Goal: Learn about a topic: Learn about a topic

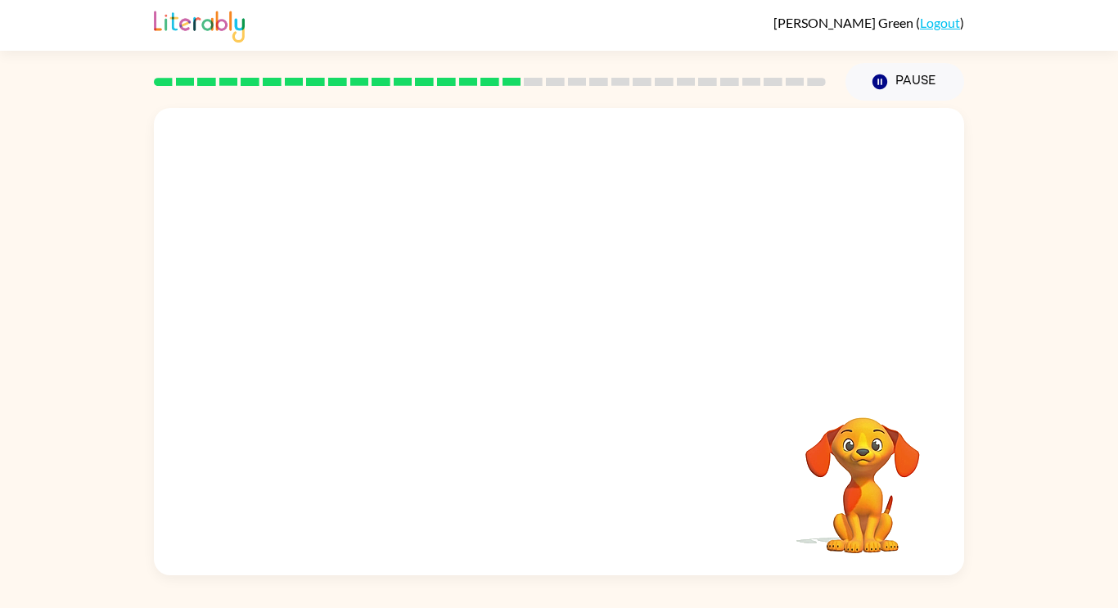
click at [367, 309] on video "Your browser must support playing .mp4 files to use Literably. Please try using…" at bounding box center [559, 245] width 810 height 275
click at [366, 295] on video "Your browser must support playing .mp4 files to use Literably. Please try using…" at bounding box center [559, 245] width 810 height 275
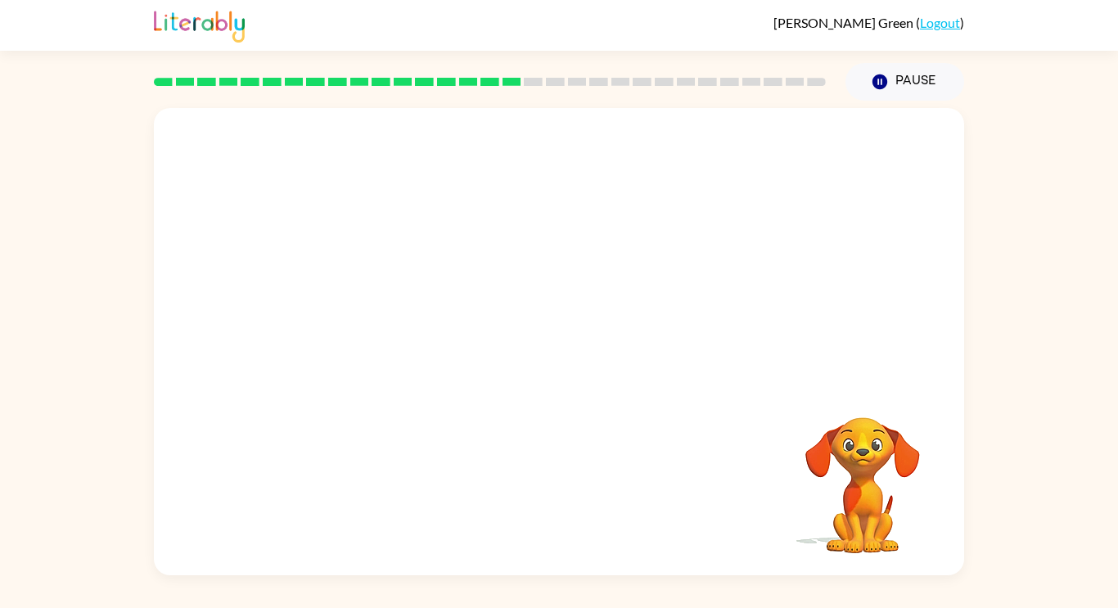
click at [358, 309] on video "Your browser must support playing .mp4 files to use Literably. Please try using…" at bounding box center [559, 245] width 810 height 275
click at [561, 352] on div at bounding box center [559, 350] width 105 height 60
click at [563, 354] on div at bounding box center [559, 350] width 105 height 60
click at [571, 361] on icon "button" at bounding box center [559, 350] width 29 height 29
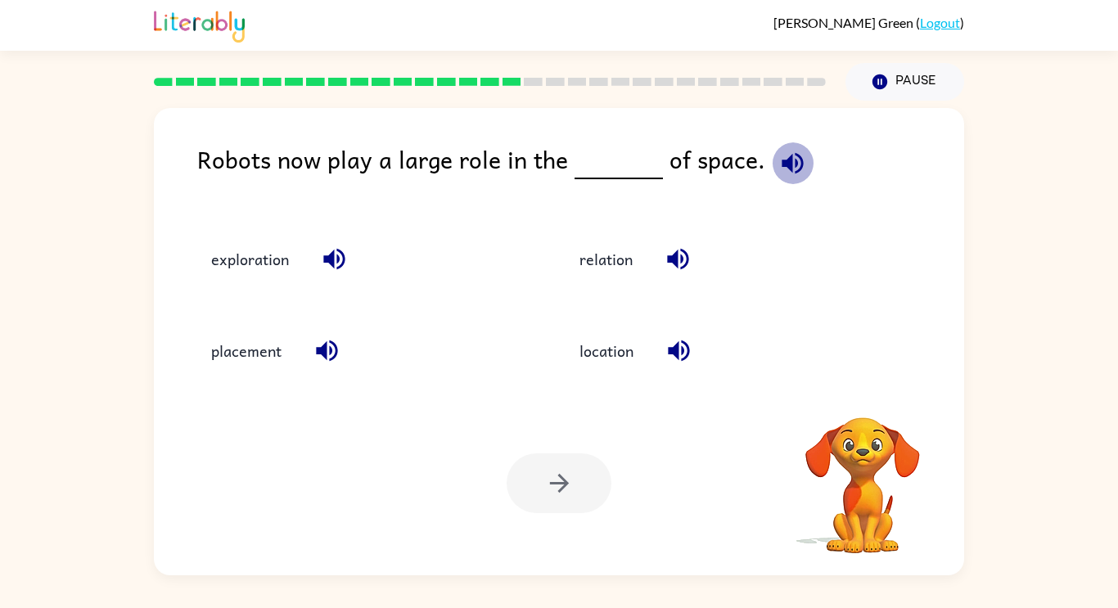
click at [786, 167] on icon "button" at bounding box center [792, 163] width 29 height 29
click at [778, 169] on icon "button" at bounding box center [792, 163] width 29 height 29
click at [272, 277] on button "exploration" at bounding box center [250, 259] width 110 height 44
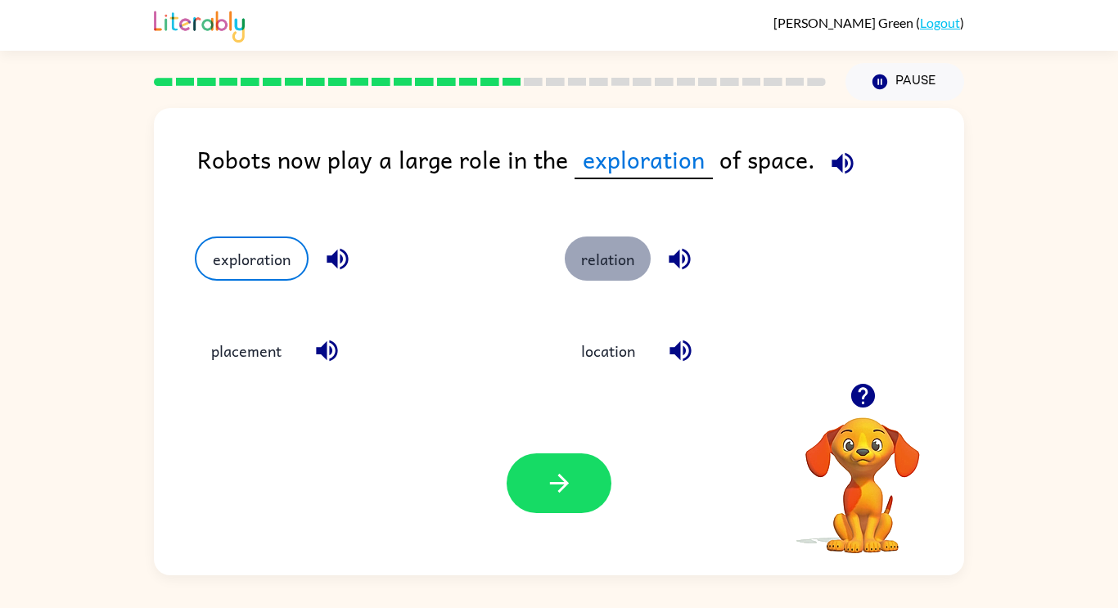
click at [617, 279] on button "relation" at bounding box center [608, 259] width 86 height 44
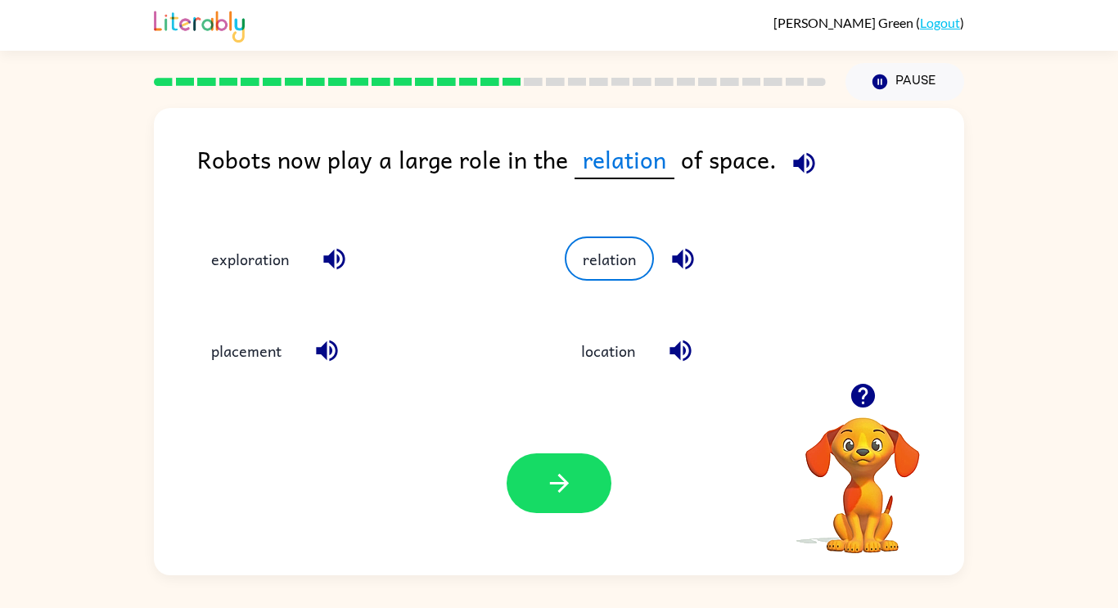
click at [685, 261] on icon "button" at bounding box center [683, 259] width 29 height 29
click at [562, 504] on button "button" at bounding box center [559, 483] width 105 height 60
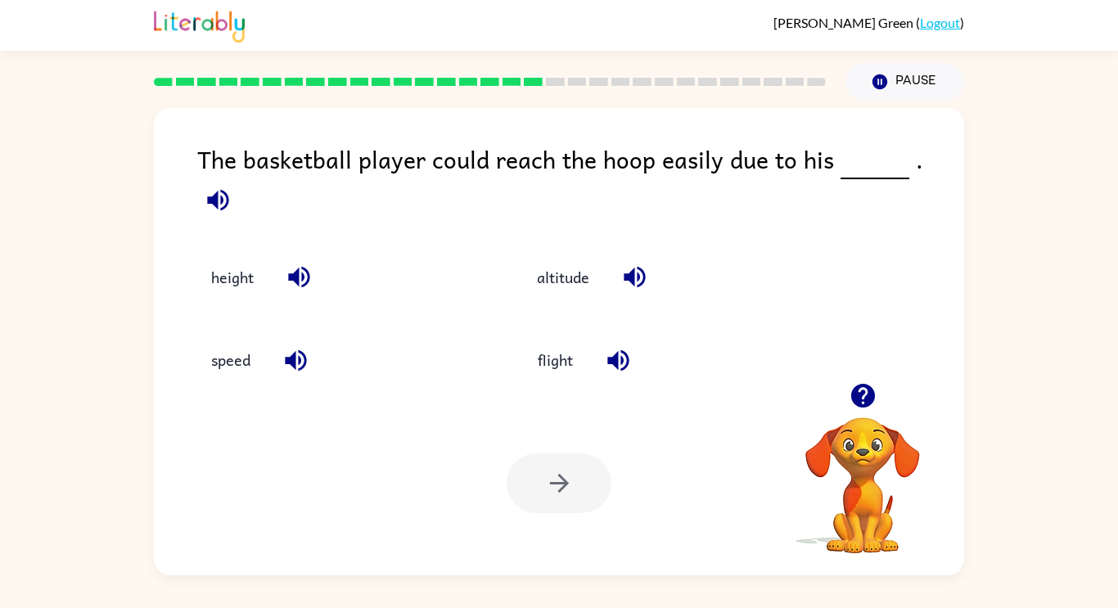
click at [866, 404] on icon "button" at bounding box center [862, 396] width 24 height 24
click at [860, 408] on icon "button" at bounding box center [863, 395] width 29 height 29
click at [859, 404] on icon "button" at bounding box center [862, 396] width 24 height 24
click at [858, 405] on icon "button" at bounding box center [862, 396] width 24 height 24
click at [244, 262] on button "height" at bounding box center [232, 277] width 75 height 44
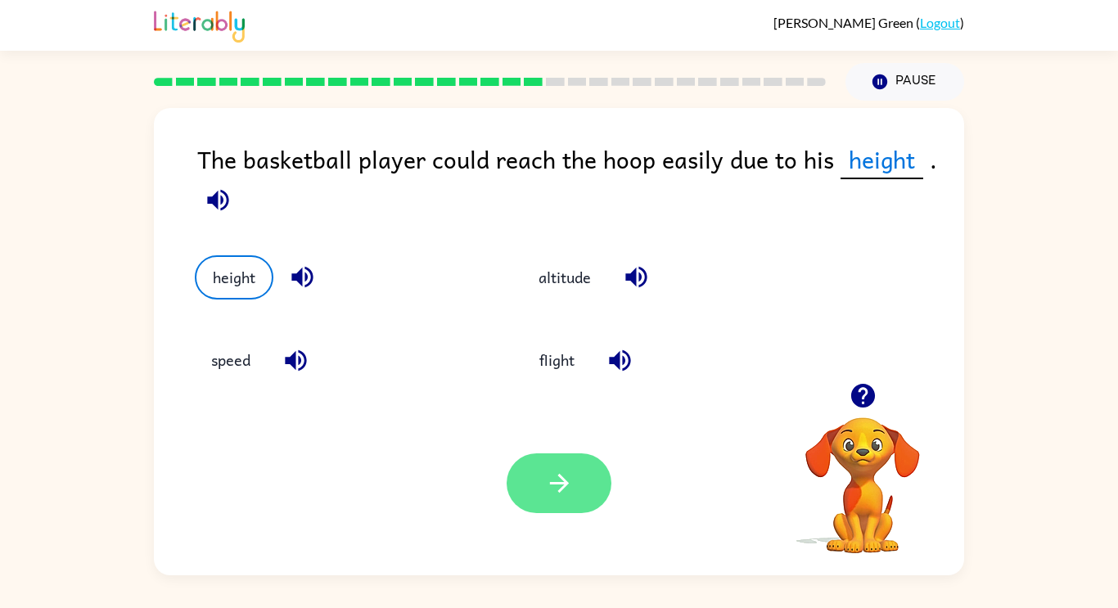
click at [555, 484] on icon "button" at bounding box center [559, 483] width 29 height 29
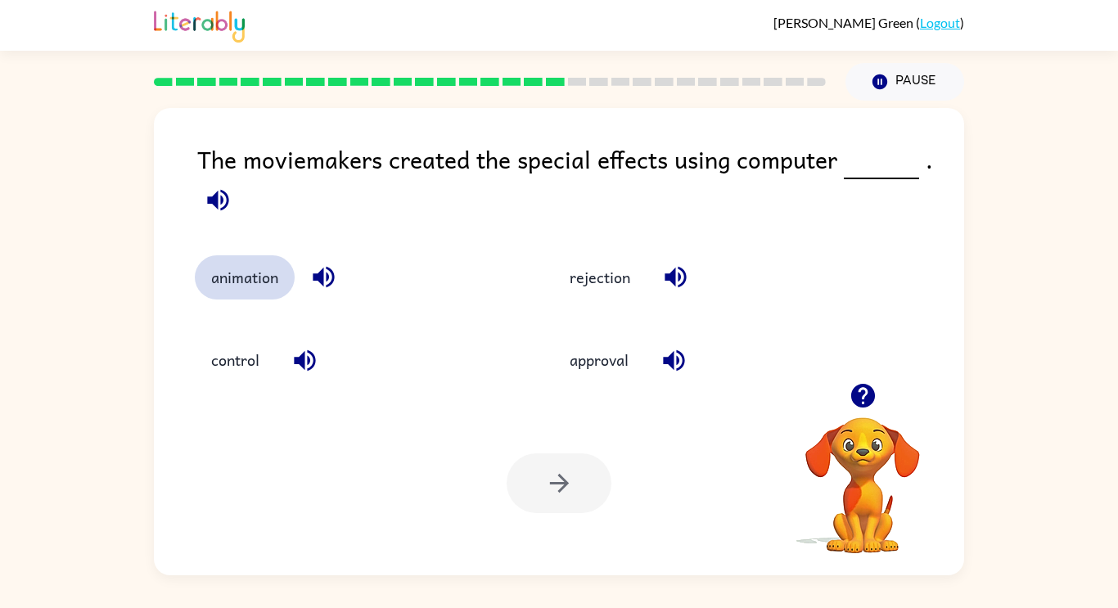
click at [232, 294] on button "animation" at bounding box center [245, 277] width 100 height 44
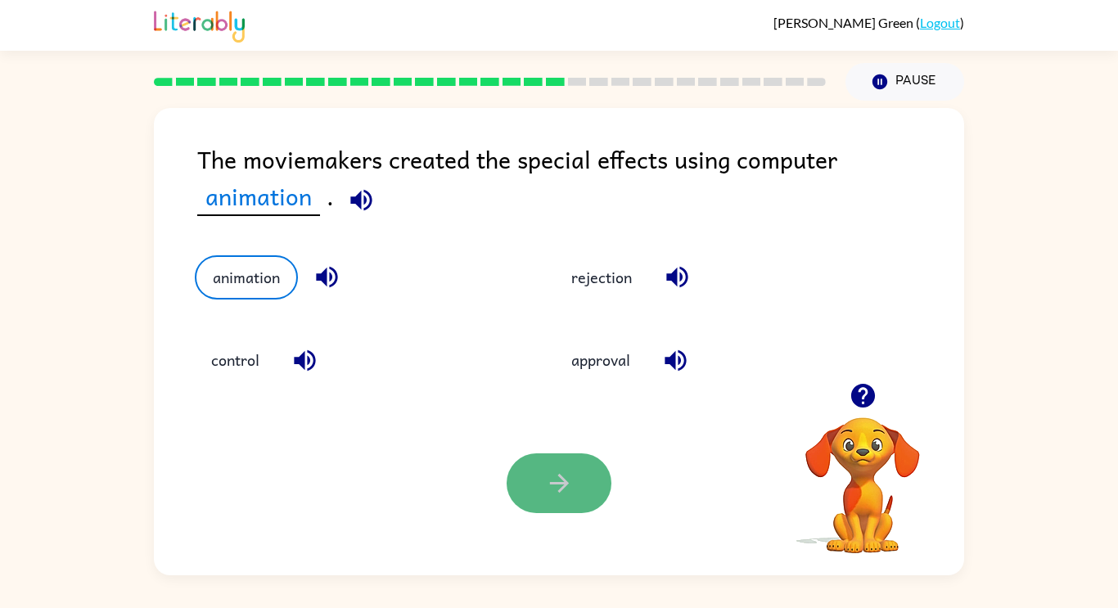
click at [540, 475] on button "button" at bounding box center [559, 483] width 105 height 60
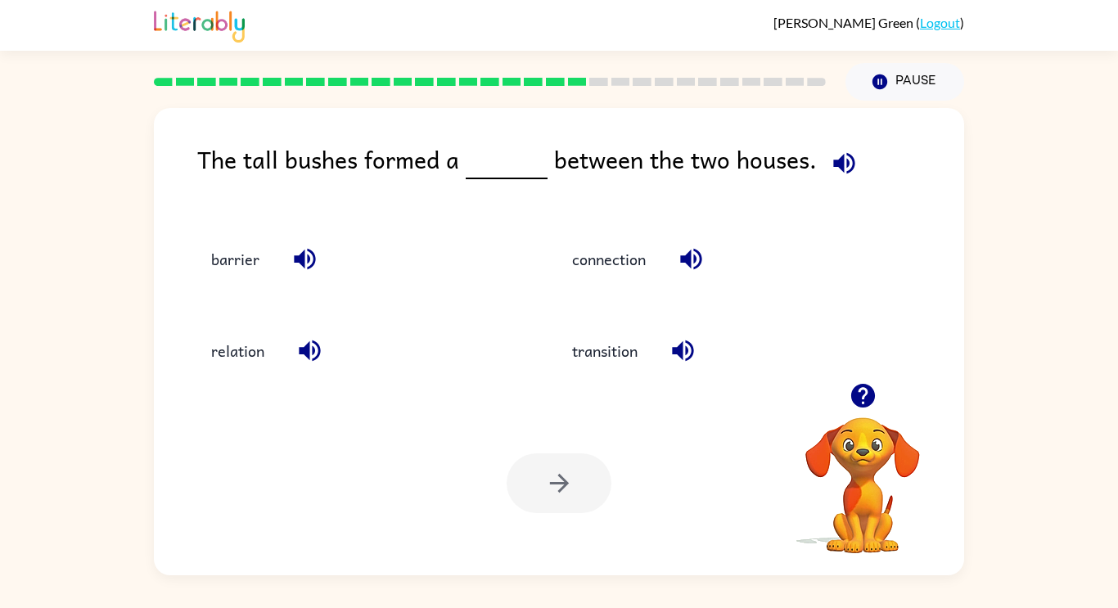
click at [836, 160] on icon "button" at bounding box center [843, 162] width 21 height 21
click at [257, 260] on button "barrier" at bounding box center [235, 259] width 81 height 44
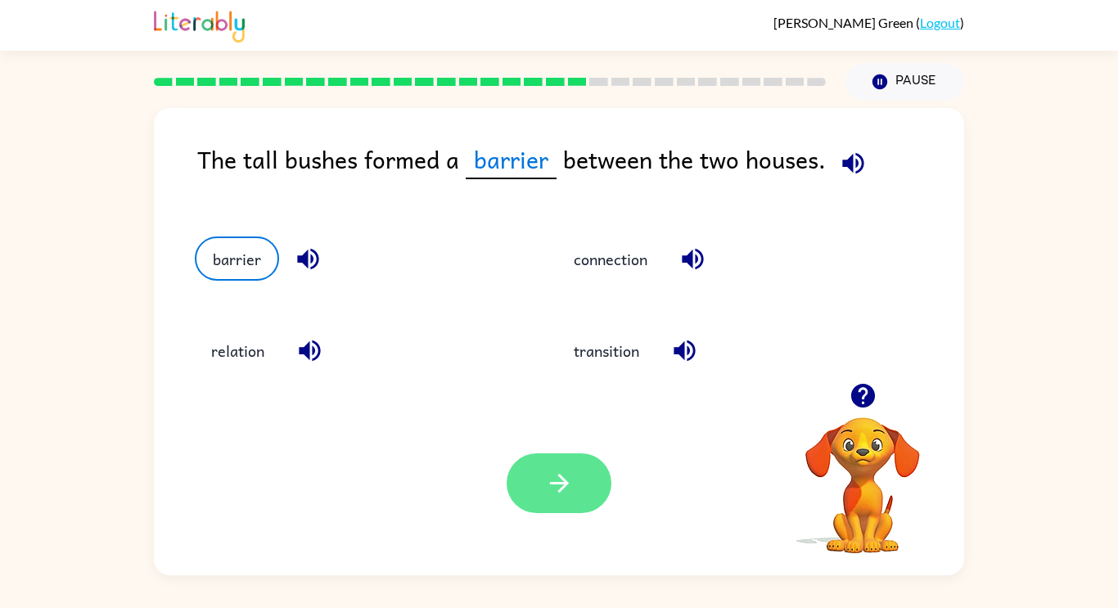
click at [545, 511] on button "button" at bounding box center [559, 483] width 105 height 60
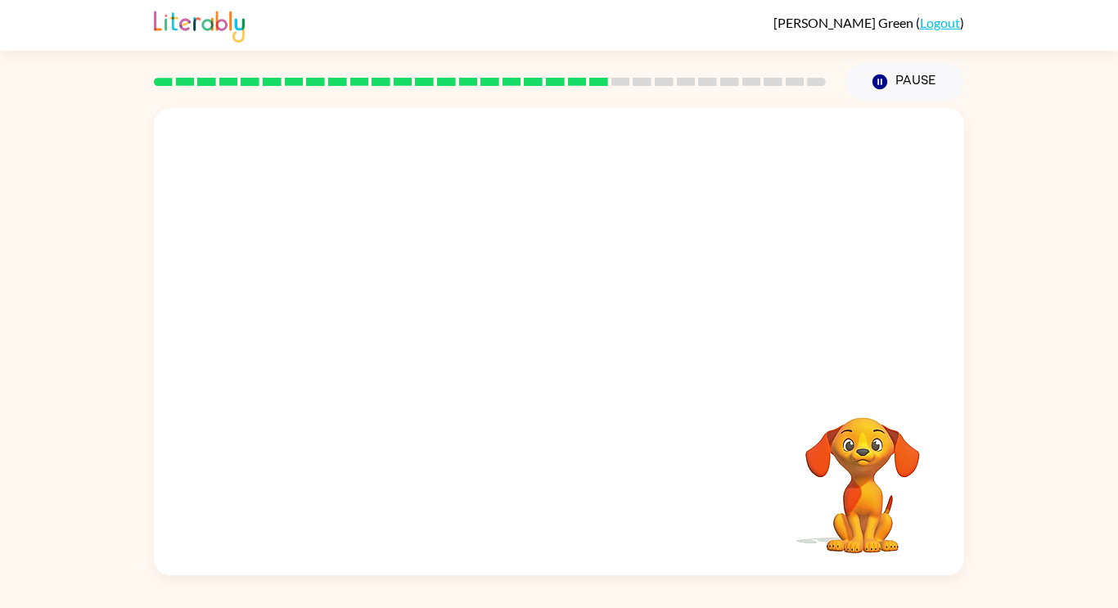
click at [416, 328] on video "Your browser must support playing .mp4 files to use Literably. Please try using…" at bounding box center [559, 245] width 810 height 275
click at [529, 357] on div at bounding box center [559, 350] width 105 height 60
click at [529, 355] on button "button" at bounding box center [559, 350] width 105 height 60
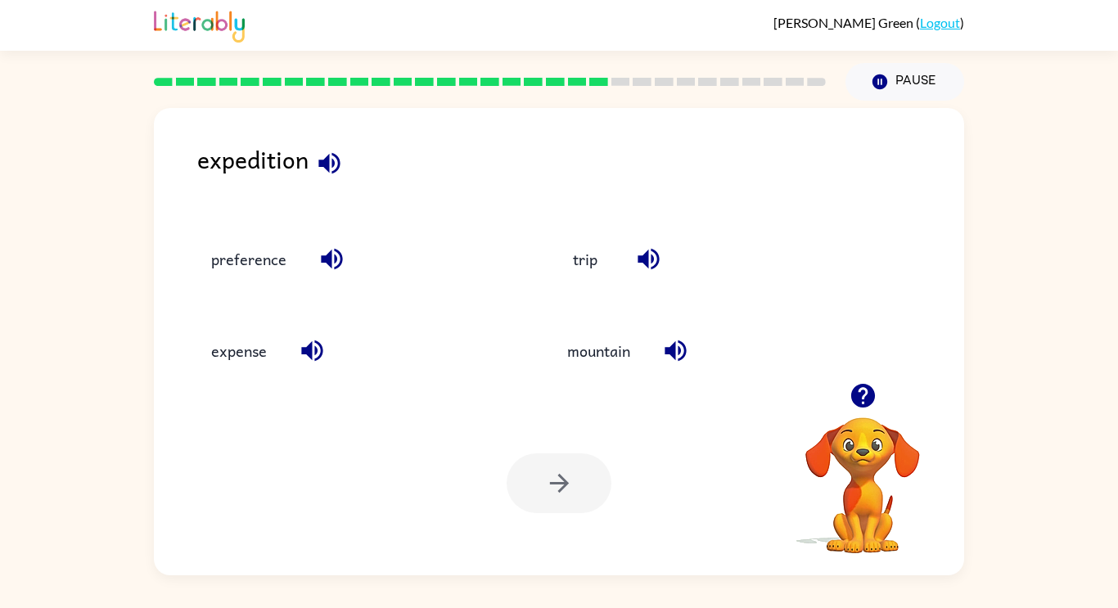
click at [331, 165] on icon "button" at bounding box center [328, 162] width 21 height 21
click at [612, 355] on button "mountain" at bounding box center [599, 351] width 96 height 44
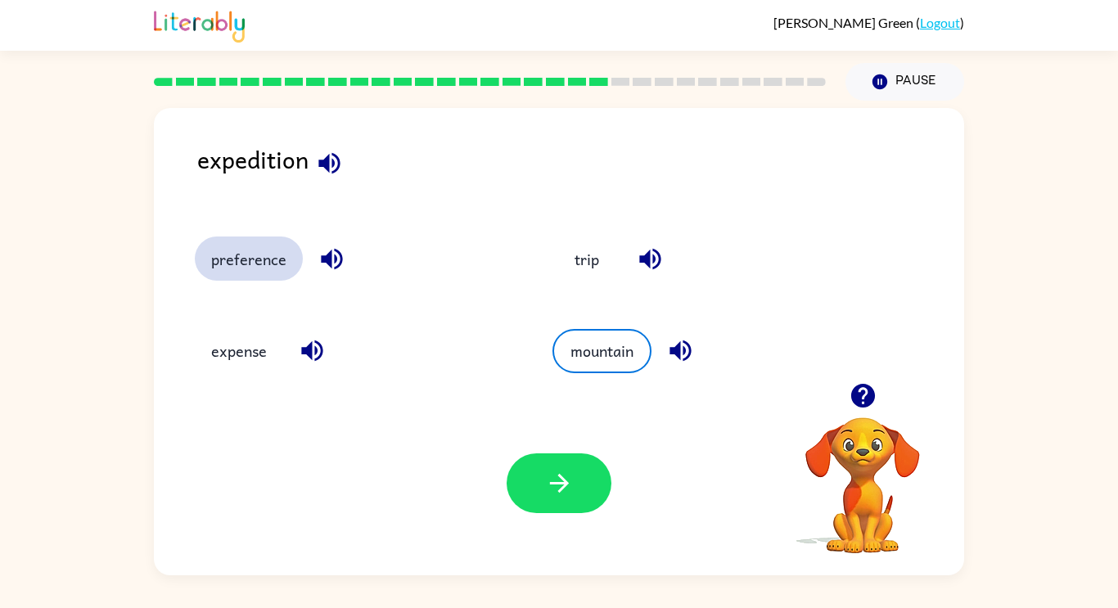
click at [266, 266] on button "preference" at bounding box center [249, 259] width 108 height 44
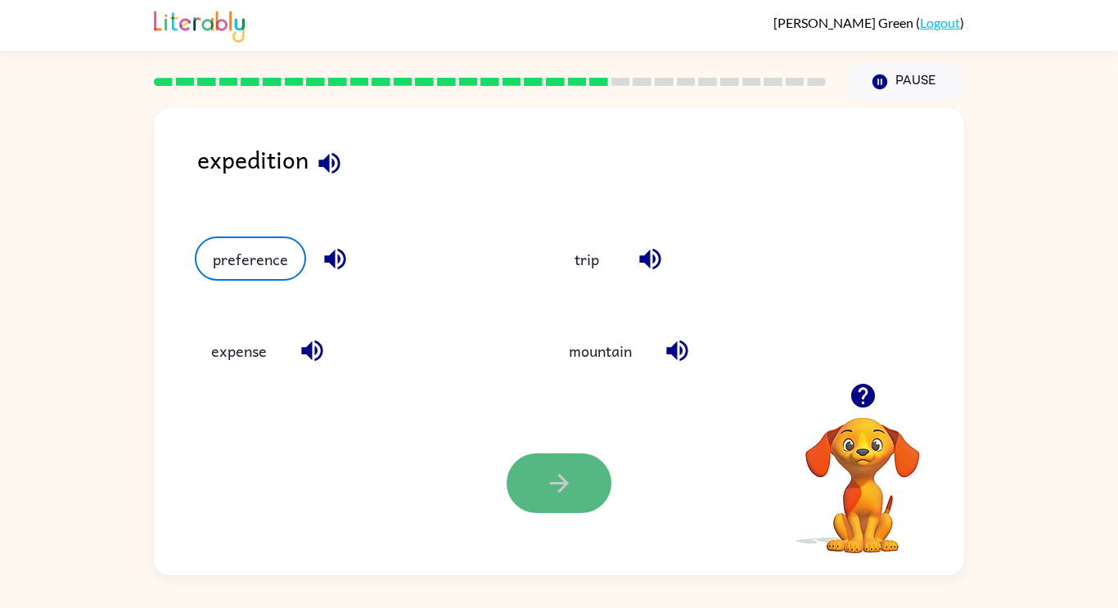
click at [601, 487] on button "button" at bounding box center [559, 483] width 105 height 60
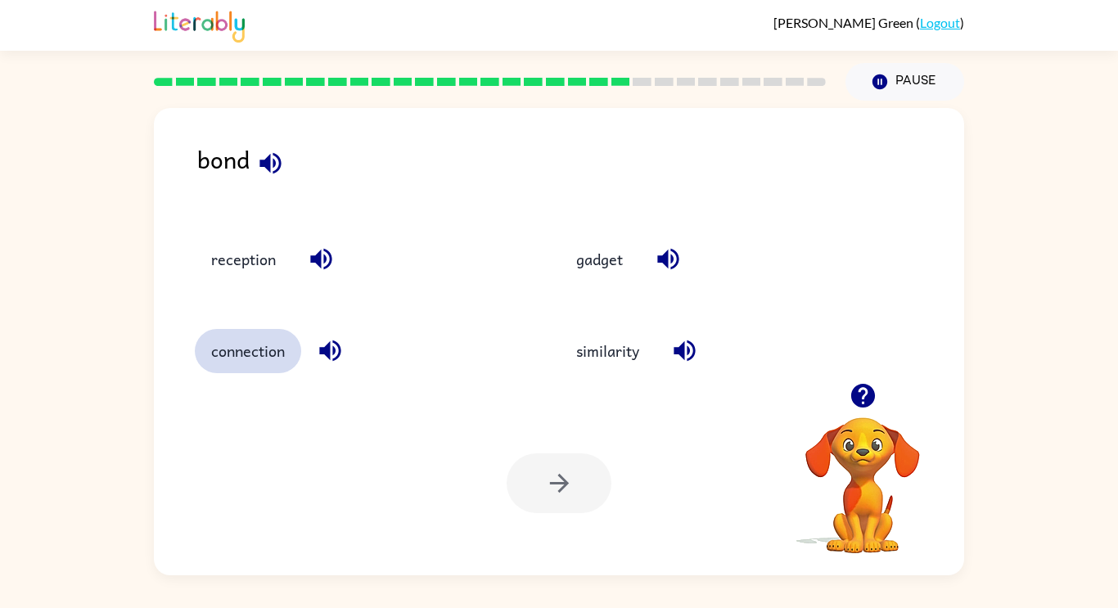
click at [277, 352] on button "connection" at bounding box center [248, 351] width 106 height 44
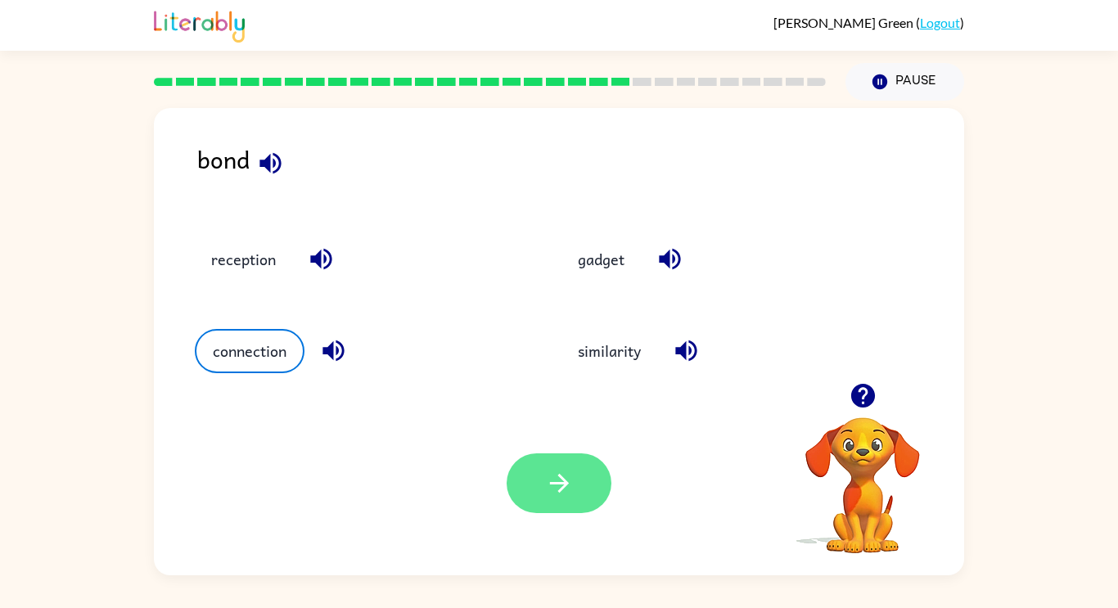
click at [581, 472] on button "button" at bounding box center [559, 483] width 105 height 60
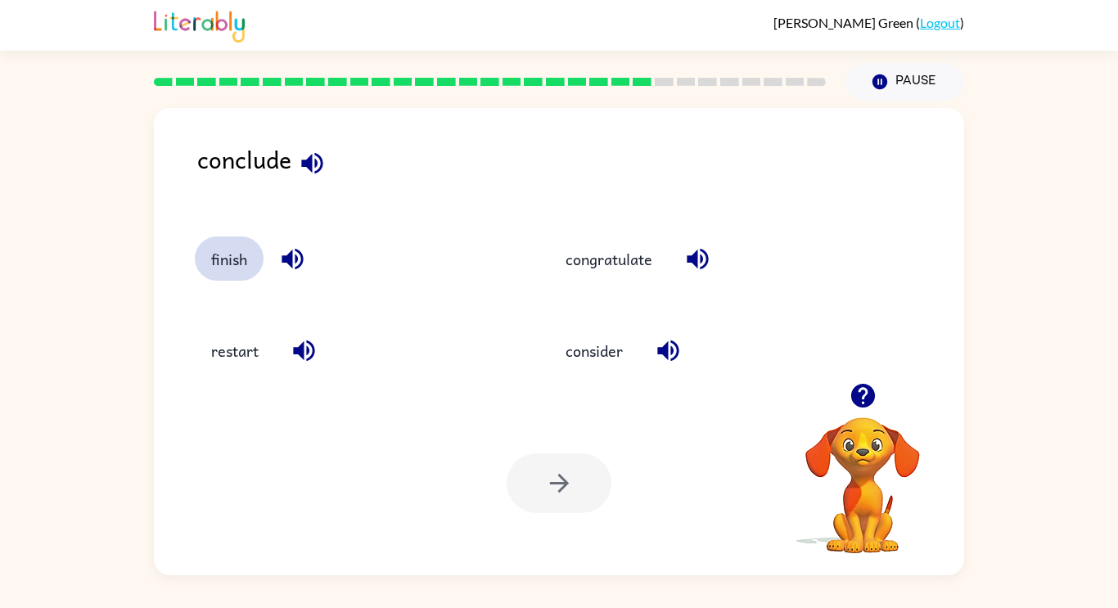
click at [241, 251] on button "finish" at bounding box center [229, 259] width 69 height 44
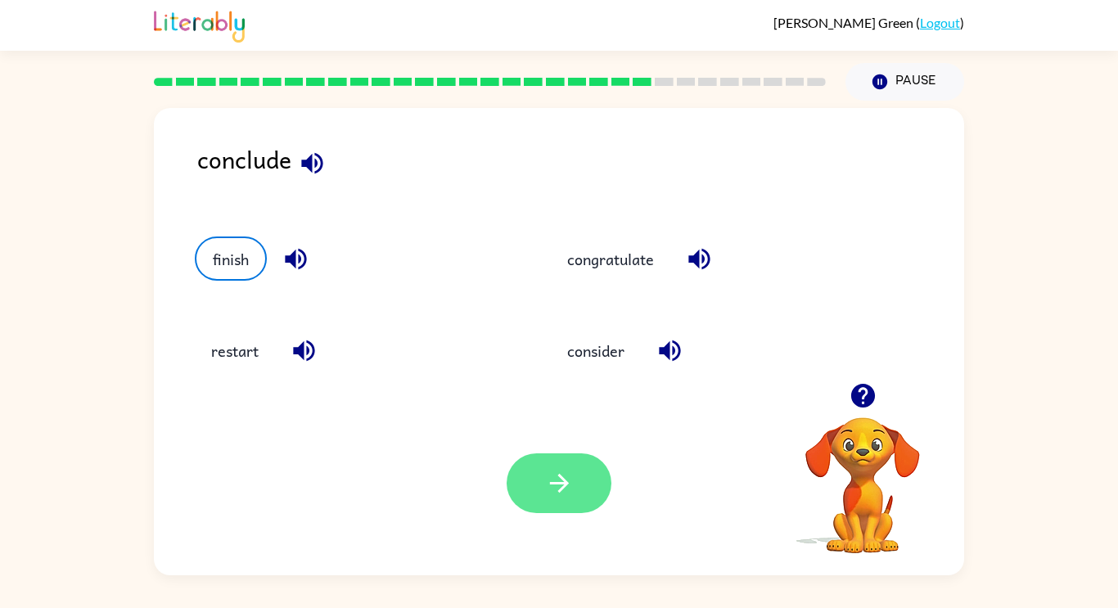
click at [549, 474] on icon "button" at bounding box center [559, 483] width 29 height 29
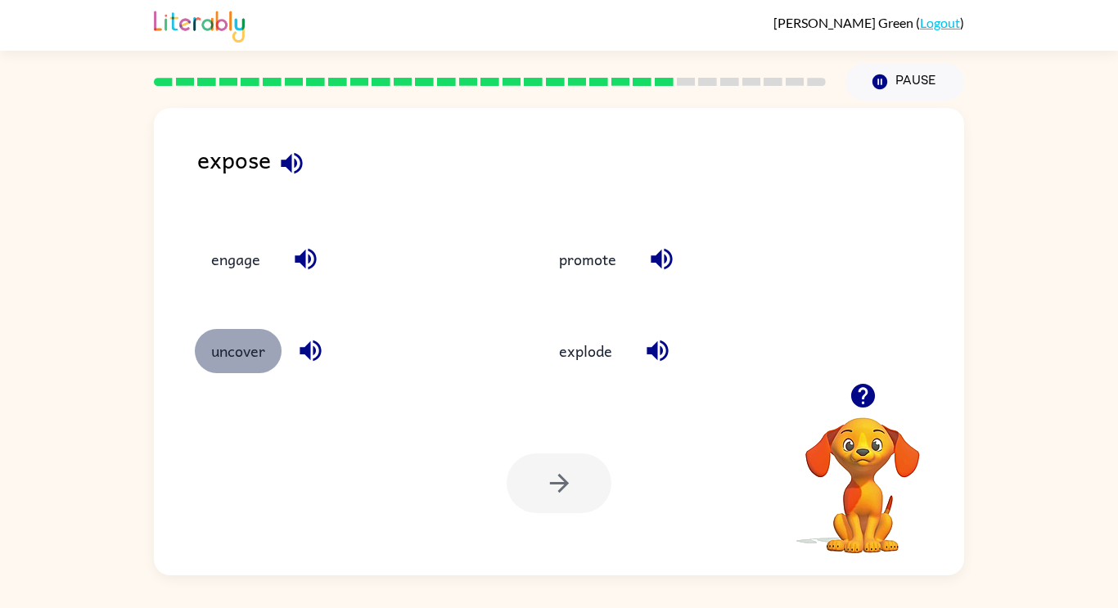
click at [268, 358] on button "uncover" at bounding box center [238, 351] width 87 height 44
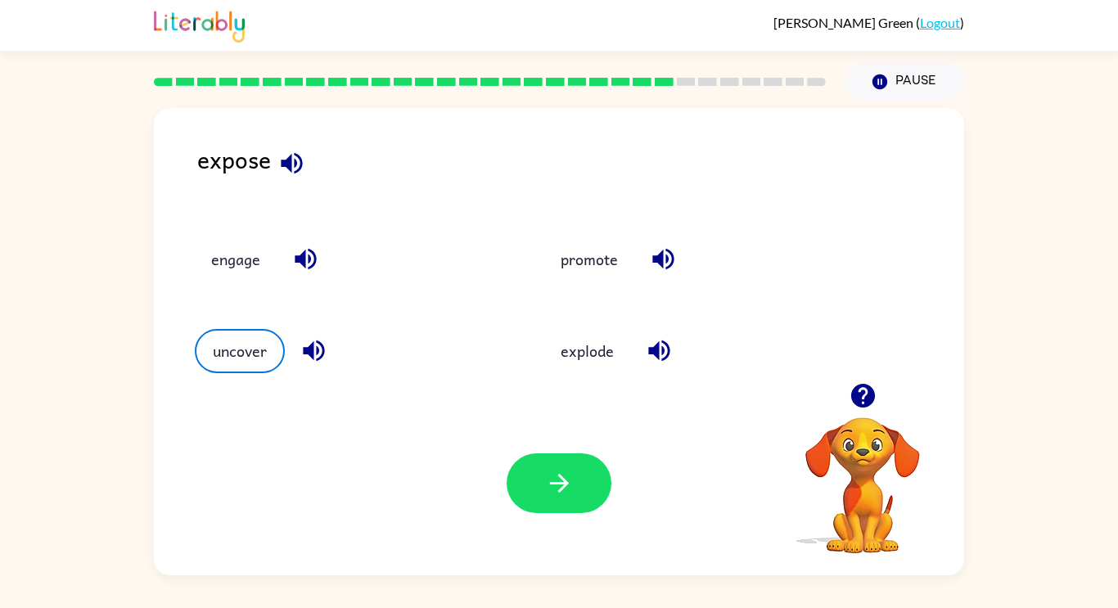
click at [574, 451] on div "Your browser must support playing .mp4 files to use Literably. Please try using…" at bounding box center [559, 483] width 810 height 184
click at [575, 465] on button "button" at bounding box center [559, 483] width 105 height 60
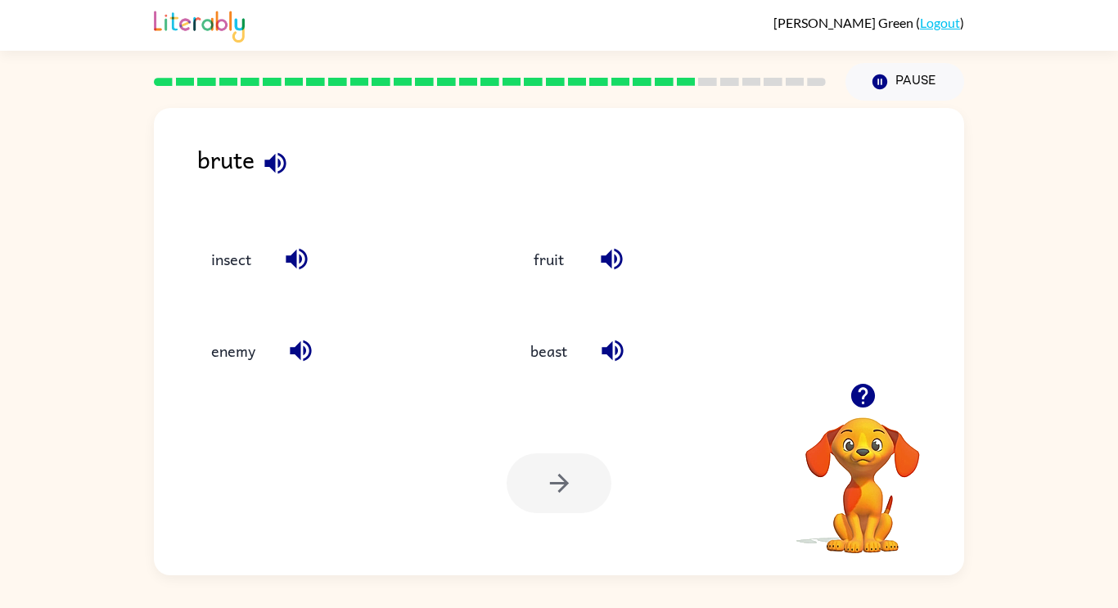
click at [989, 164] on div "brute insect fruit enemy beast Your browser must support playing .mp4 files to …" at bounding box center [559, 338] width 1118 height 475
click at [248, 336] on button "enemy" at bounding box center [233, 351] width 77 height 44
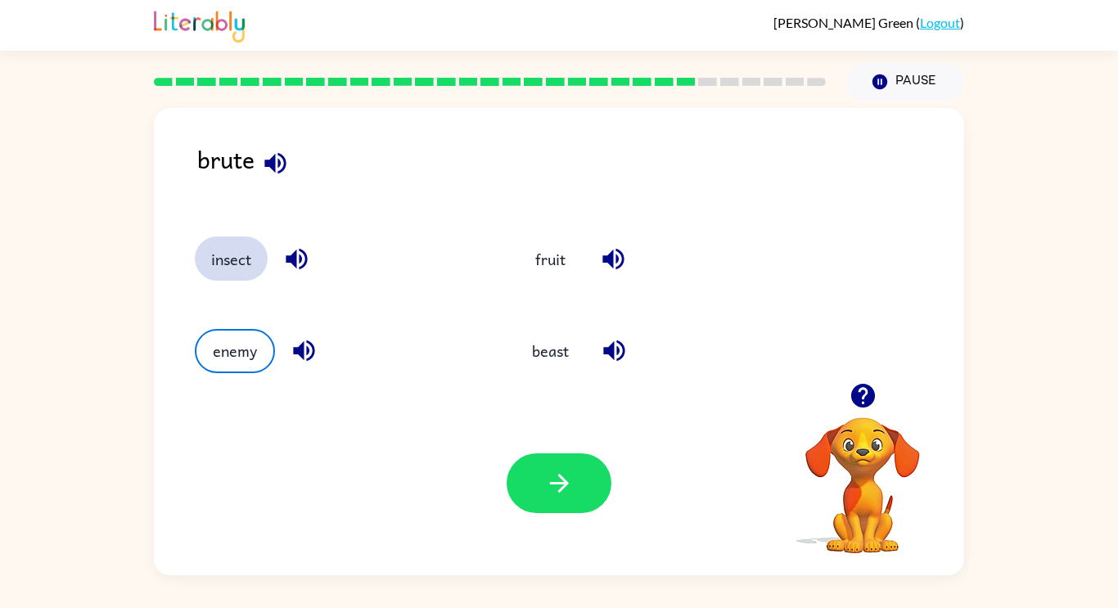
click at [244, 255] on button "insect" at bounding box center [231, 259] width 73 height 44
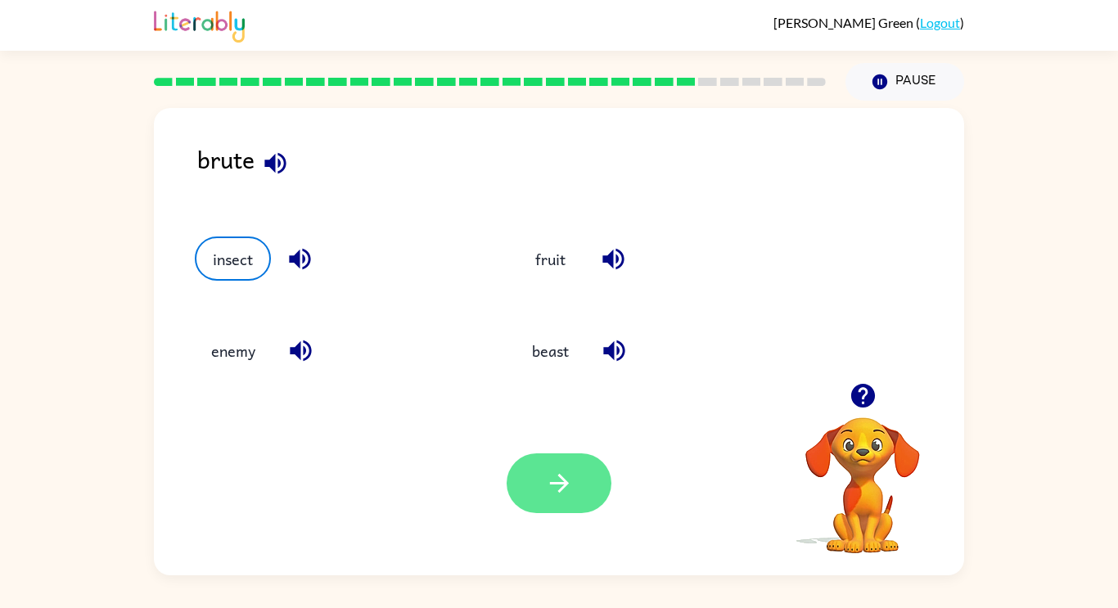
click at [584, 500] on button "button" at bounding box center [559, 483] width 105 height 60
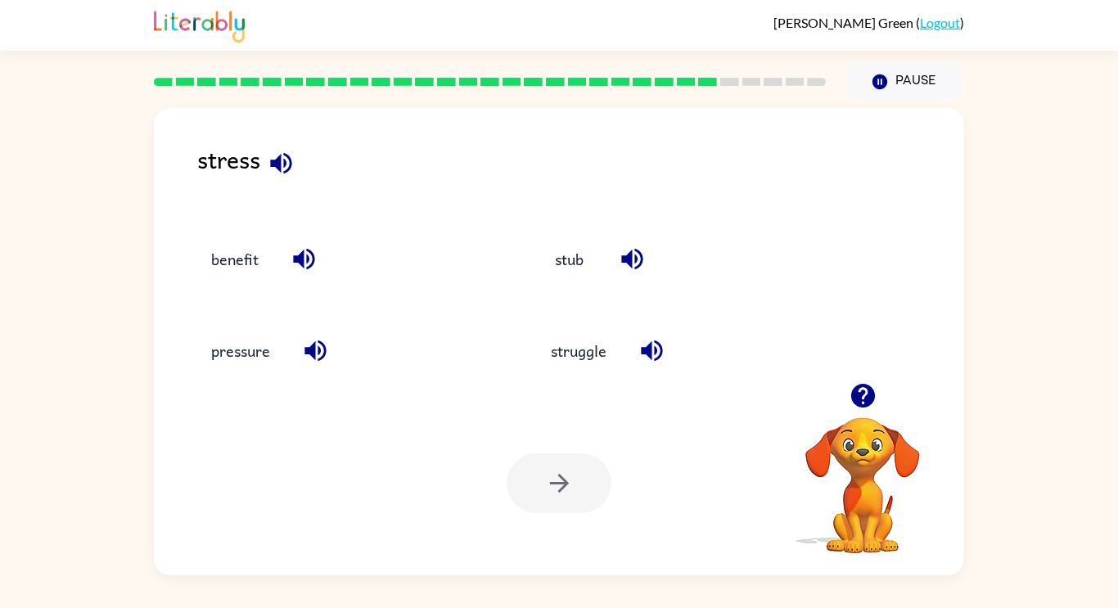
click at [634, 258] on icon "button" at bounding box center [632, 259] width 29 height 29
click at [663, 341] on icon "button" at bounding box center [651, 350] width 29 height 29
click at [312, 255] on icon "button" at bounding box center [303, 259] width 21 height 21
click at [305, 346] on icon "button" at bounding box center [315, 350] width 29 height 29
click at [268, 349] on button "pressure" at bounding box center [241, 351] width 92 height 44
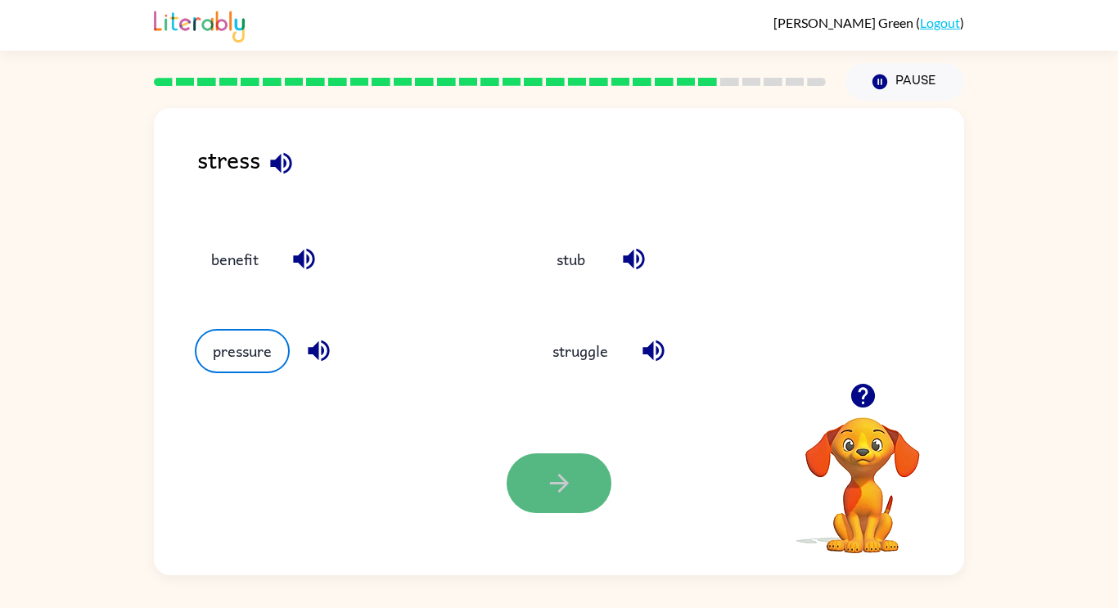
click at [558, 490] on icon "button" at bounding box center [559, 483] width 29 height 29
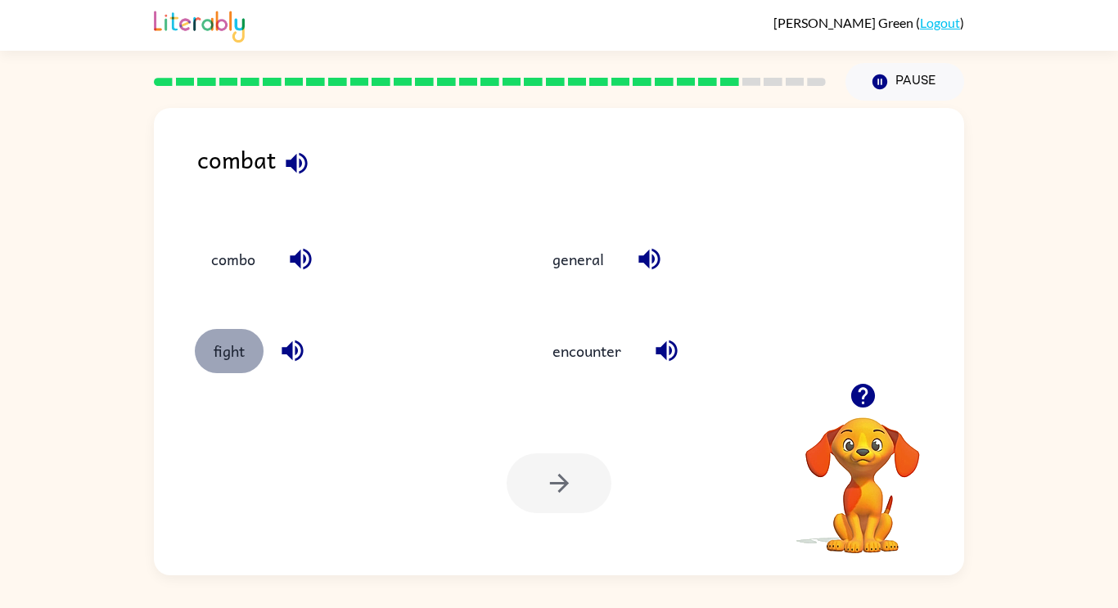
click at [241, 344] on button "fight" at bounding box center [229, 351] width 69 height 44
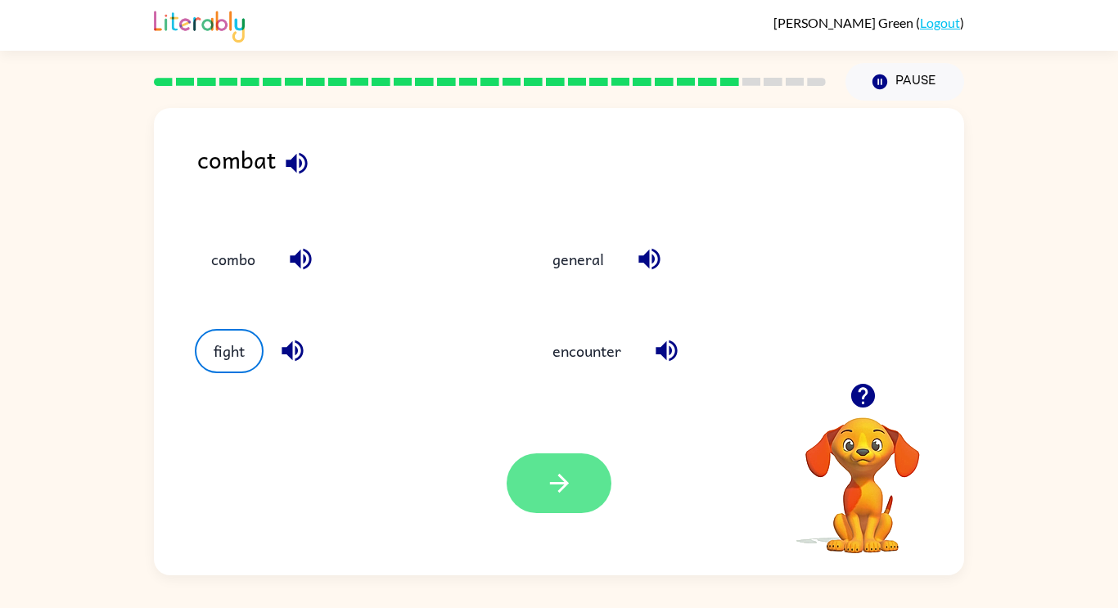
click at [555, 455] on button "button" at bounding box center [559, 483] width 105 height 60
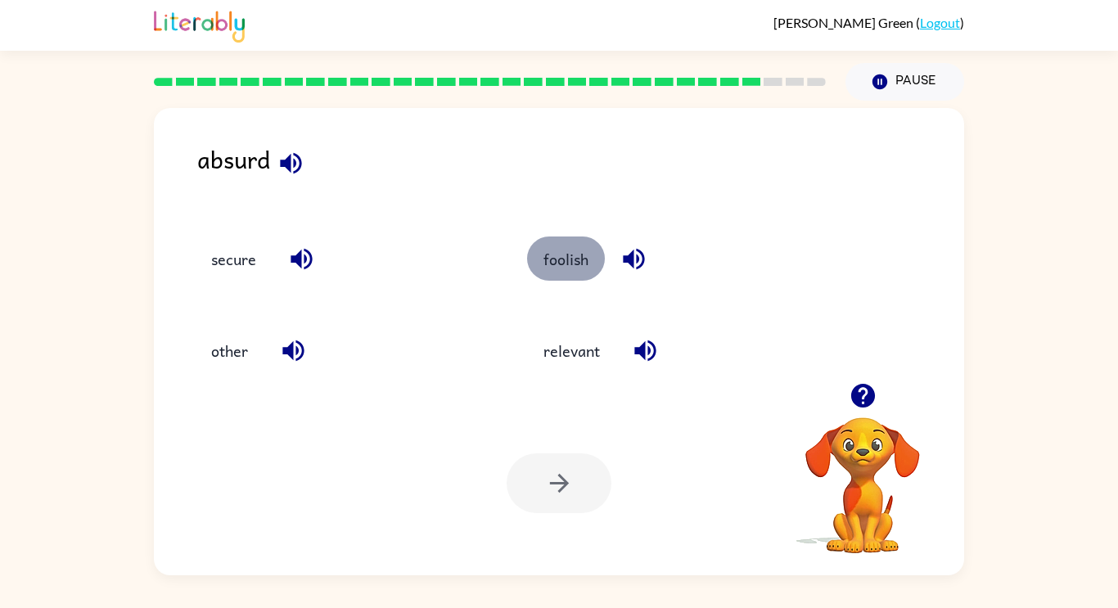
click at [565, 259] on button "foolish" at bounding box center [566, 259] width 78 height 44
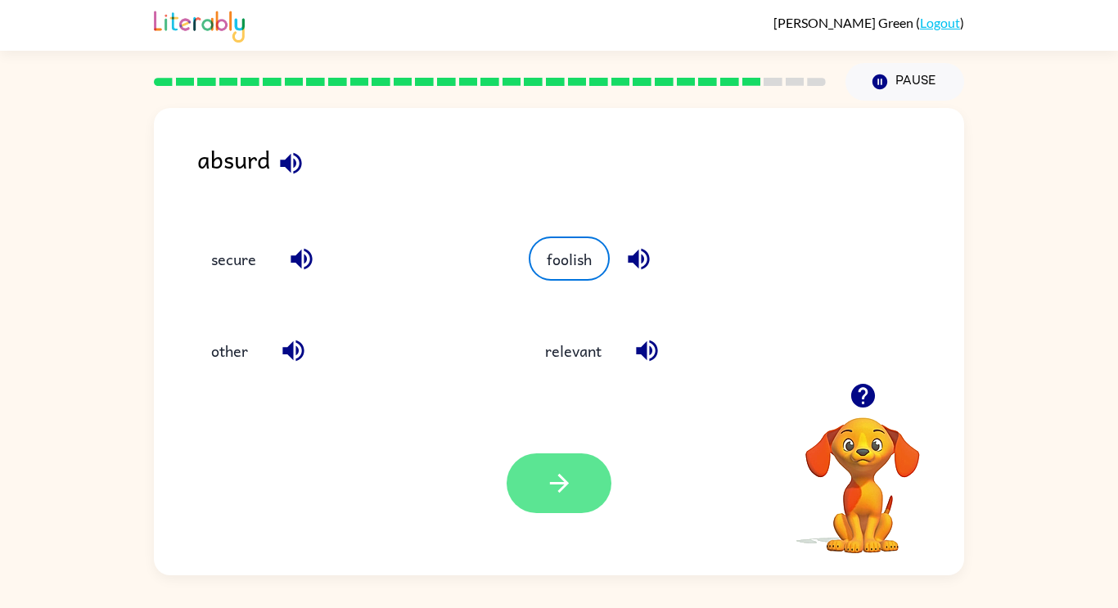
click at [553, 471] on icon "button" at bounding box center [559, 483] width 29 height 29
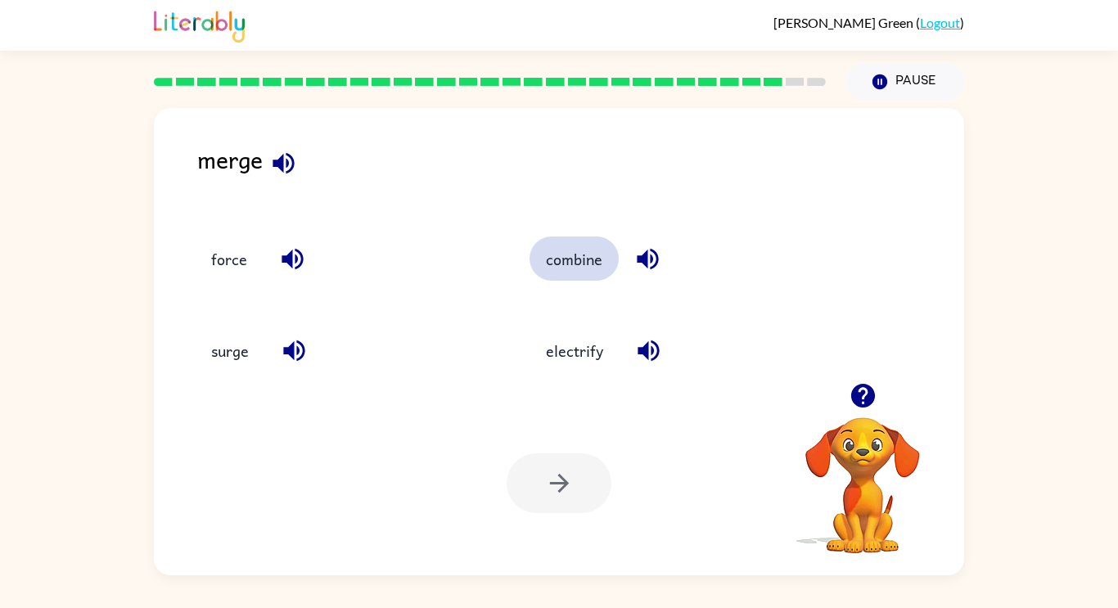
click at [566, 272] on button "combine" at bounding box center [573, 259] width 89 height 44
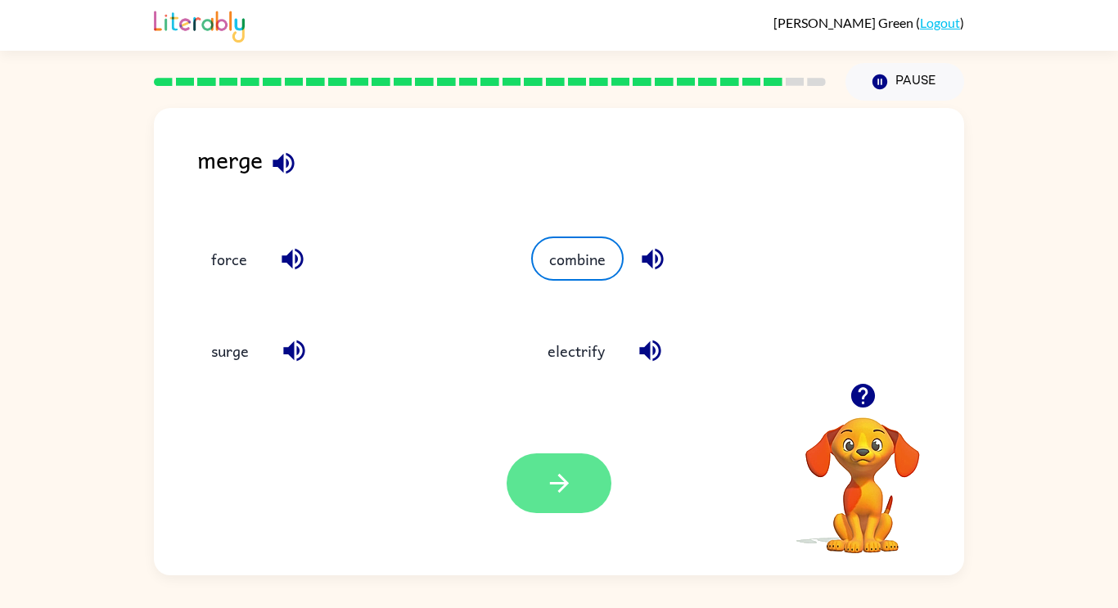
click at [588, 466] on button "button" at bounding box center [559, 483] width 105 height 60
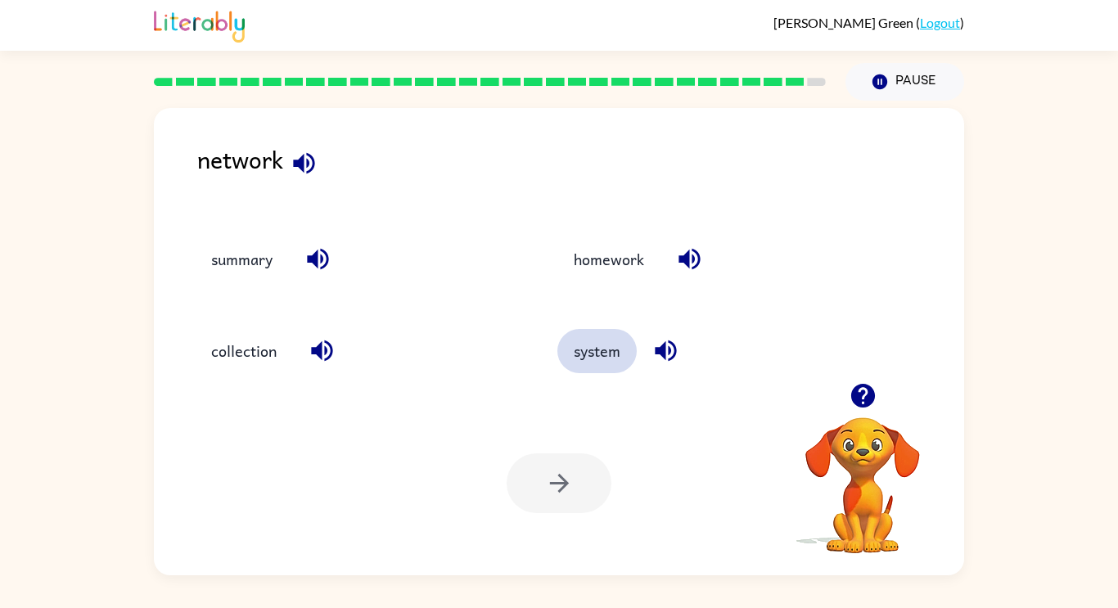
click at [587, 345] on button "system" at bounding box center [596, 351] width 79 height 44
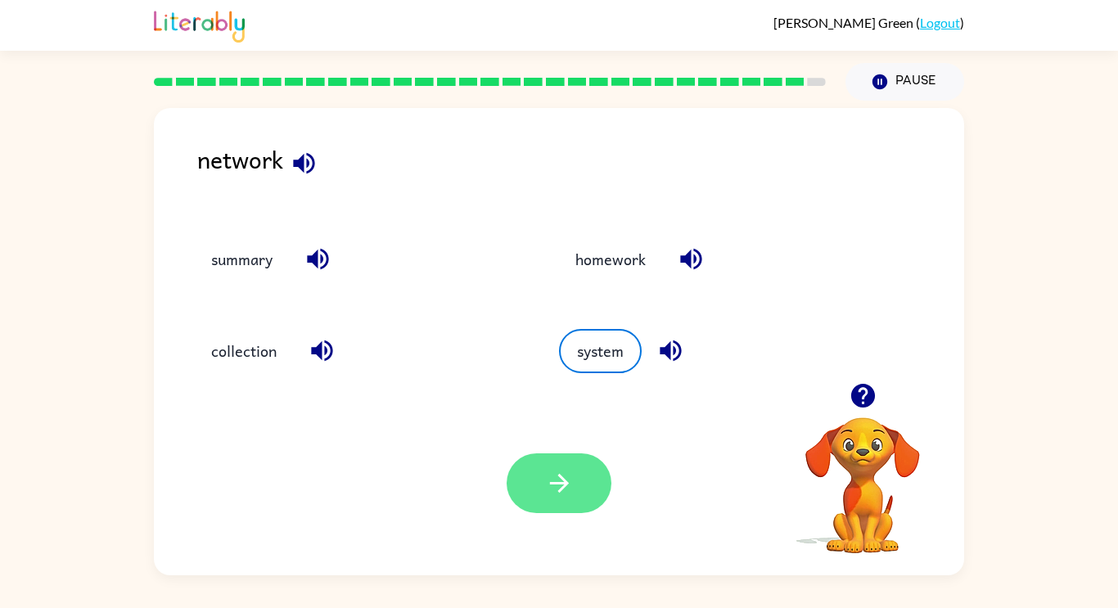
click at [566, 462] on button "button" at bounding box center [559, 483] width 105 height 60
